Goal: Task Accomplishment & Management: Manage account settings

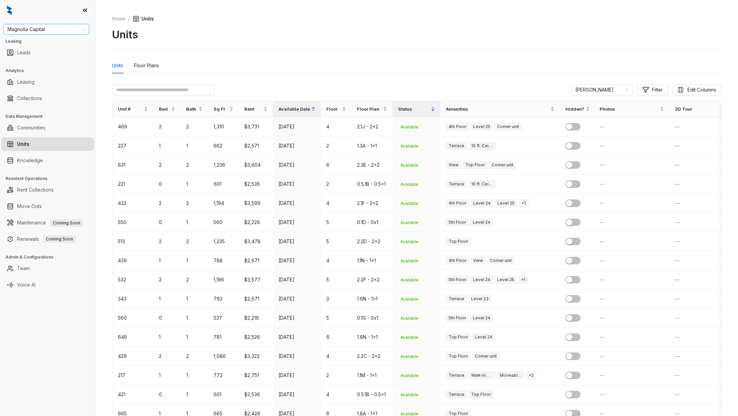
click at [52, 34] on span "Magnolia Capital" at bounding box center [47, 29] width 78 height 10
type input "****"
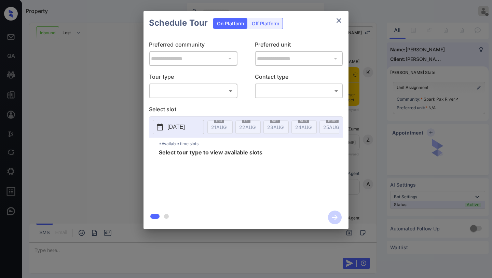
scroll to position [126, 0]
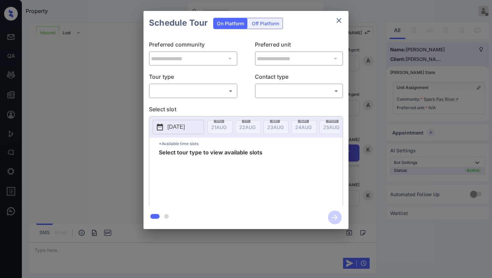
click at [203, 85] on body "Property Kaitlyn Howell Offline Set yourself online Set yourself on break Profi…" at bounding box center [246, 139] width 492 height 278
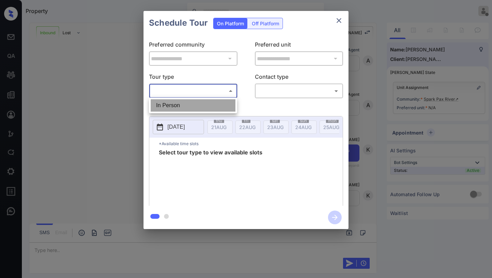
click at [206, 102] on li "In Person" at bounding box center [193, 105] width 85 height 12
type input "********"
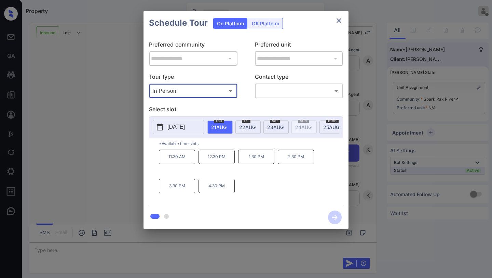
click at [246, 119] on div "2025-08-21 thu 21 AUG fri 22 AUG sat 23 AUG sun 24 AUG mon 25 AUG tue 26 AUG we…" at bounding box center [245, 126] width 193 height 21
click at [227, 124] on span "22 AUG" at bounding box center [218, 127] width 15 height 6
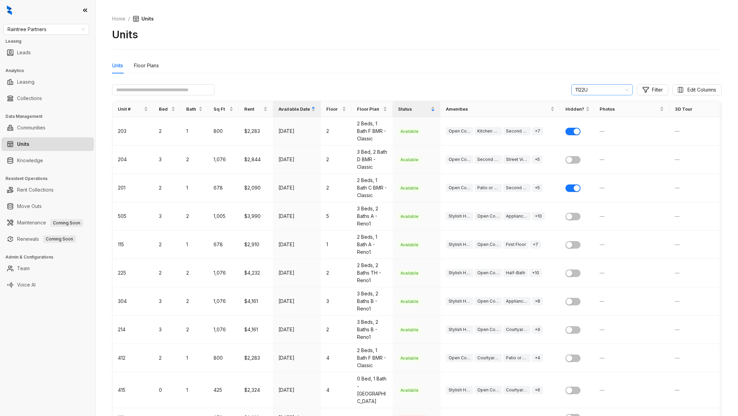
click at [607, 94] on span "1122U" at bounding box center [602, 90] width 53 height 10
click at [488, 65] on div "Units Floor Plans" at bounding box center [417, 66] width 610 height 16
click at [581, 158] on td at bounding box center [577, 160] width 34 height 28
click at [577, 158] on span "button" at bounding box center [573, 160] width 15 height 8
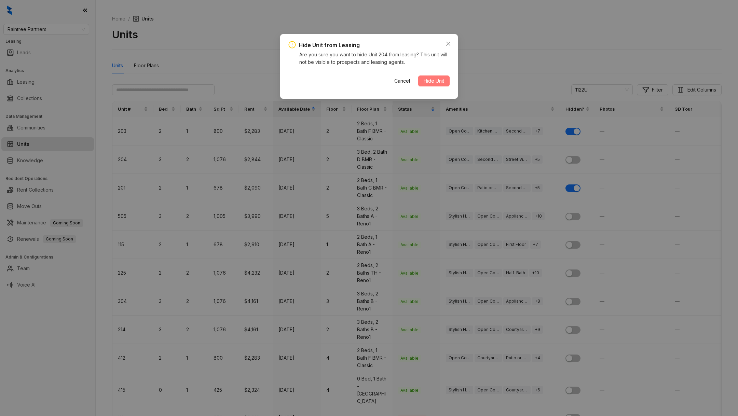
click at [434, 83] on span "Hide Unit" at bounding box center [434, 81] width 21 height 8
